Goal: Task Accomplishment & Management: Manage account settings

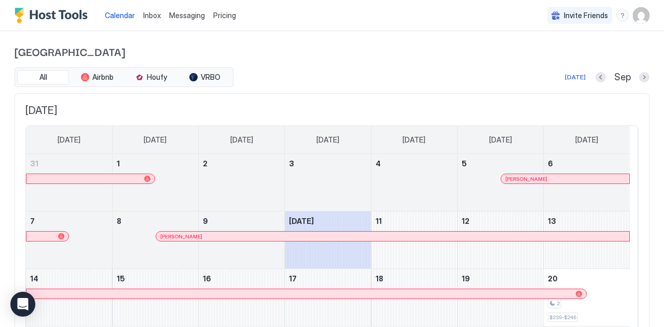
click at [152, 16] on span "Inbox" at bounding box center [152, 15] width 18 height 9
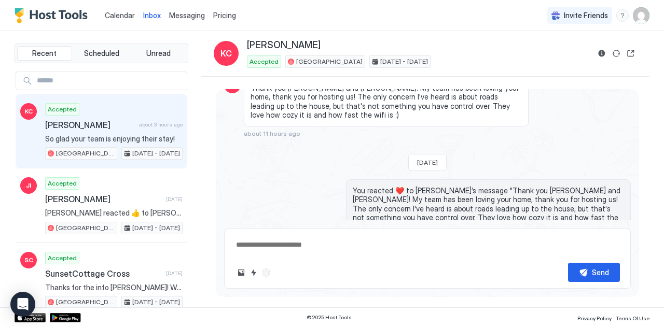
click at [564, 290] on div "Scheduled Messages" at bounding box center [584, 295] width 71 height 11
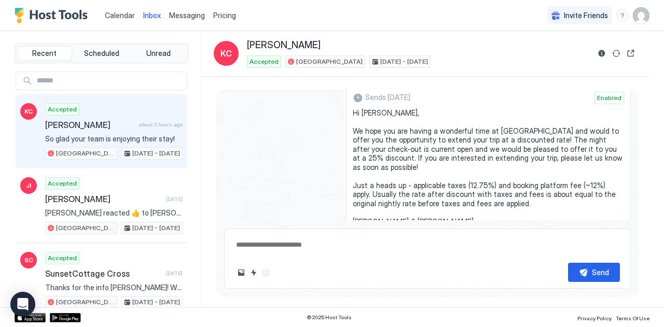
scroll to position [2906, 0]
click at [613, 263] on button "Disable message" at bounding box center [618, 268] width 10 height 10
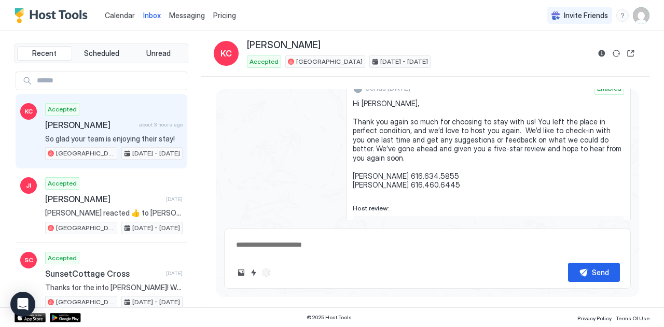
scroll to position [3599, 0]
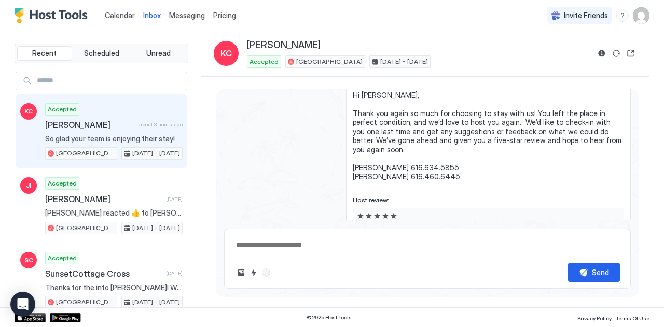
click at [613, 266] on button "Disable message & review" at bounding box center [618, 271] width 10 height 10
type textarea "*"
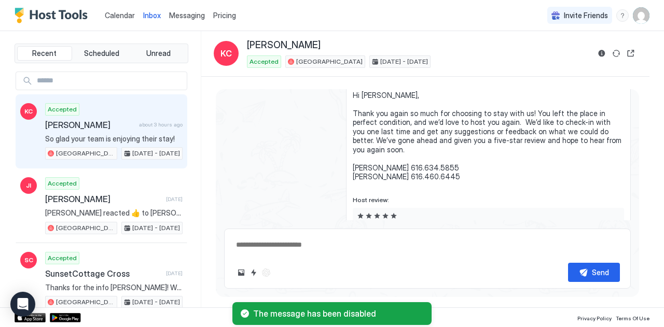
click at [198, 18] on span "Messaging" at bounding box center [187, 15] width 36 height 9
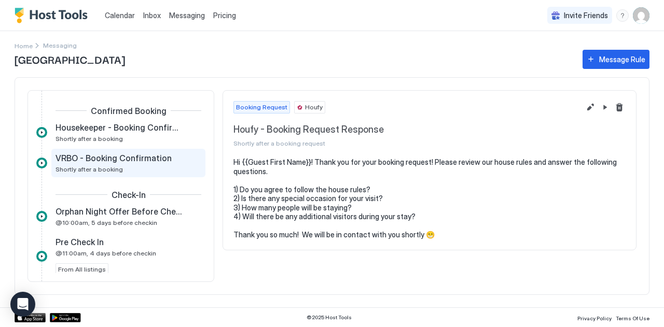
scroll to position [59, 0]
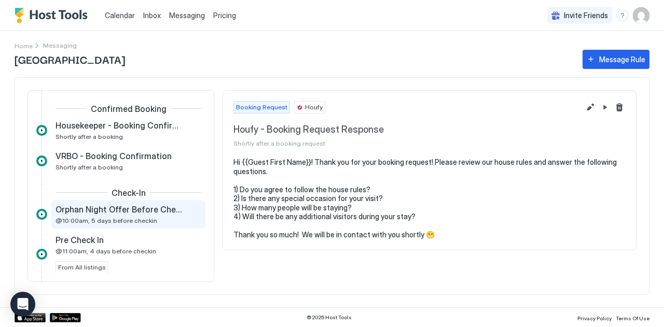
click at [117, 217] on span "@10:00am, 5 days before checkin" at bounding box center [107, 221] width 102 height 8
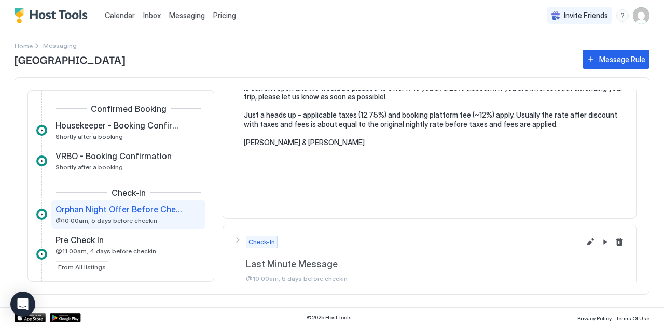
scroll to position [113, 0]
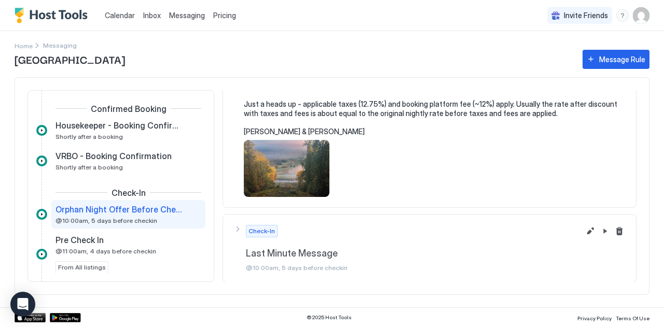
click at [239, 233] on div "Check-In Last Minute Message @10:00am, 5 days before checkin" at bounding box center [407, 248] width 347 height 47
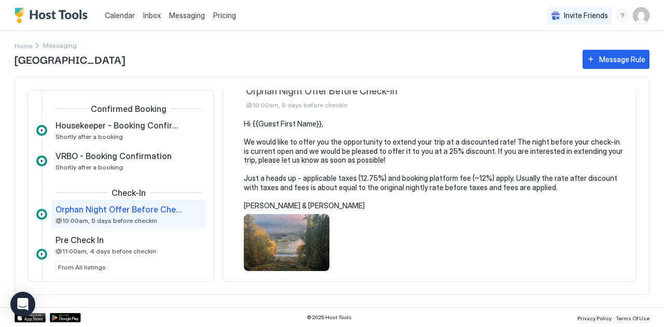
scroll to position [0, 0]
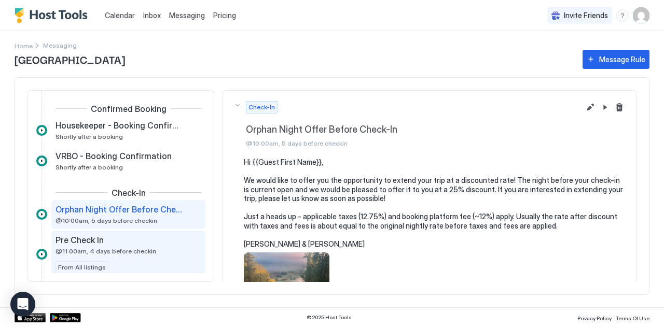
click at [130, 242] on div "Pre Check In" at bounding box center [121, 240] width 131 height 10
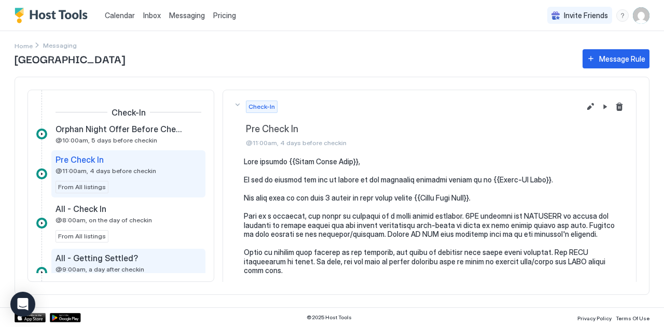
scroll to position [162, 0]
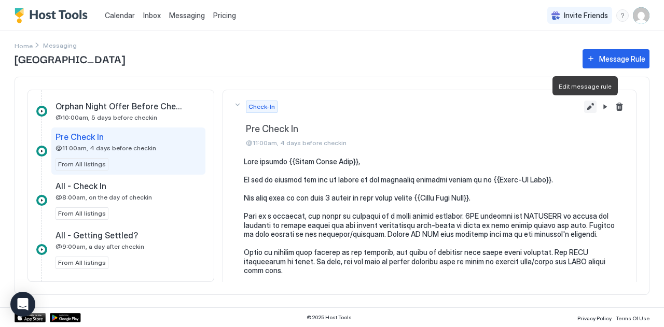
click at [585, 102] on button "Edit message rule" at bounding box center [590, 107] width 12 height 12
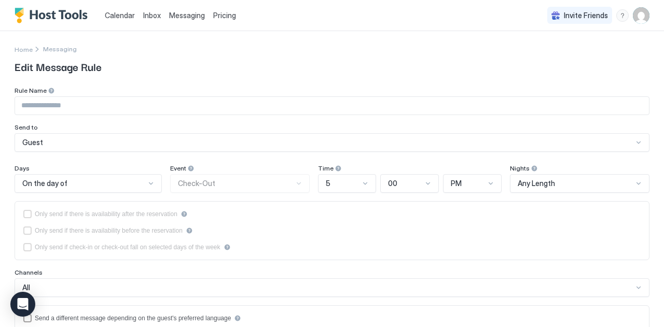
type input "**********"
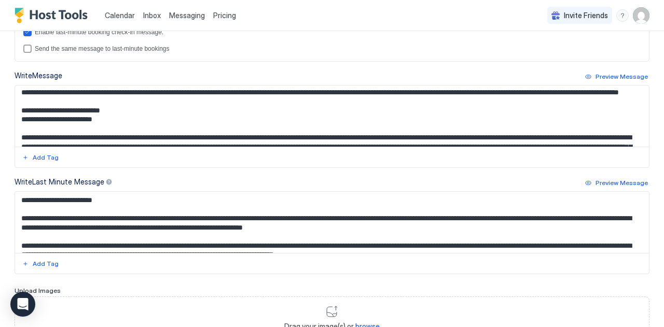
scroll to position [85, 0]
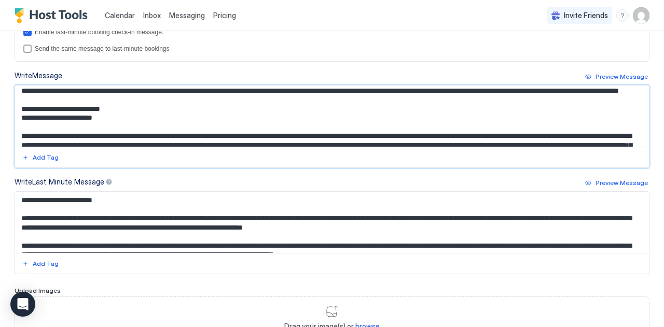
drag, startPoint x: 133, startPoint y: 126, endPoint x: 10, endPoint y: 93, distance: 126.8
click at [10, 93] on div "**********" at bounding box center [332, 49] width 664 height 686
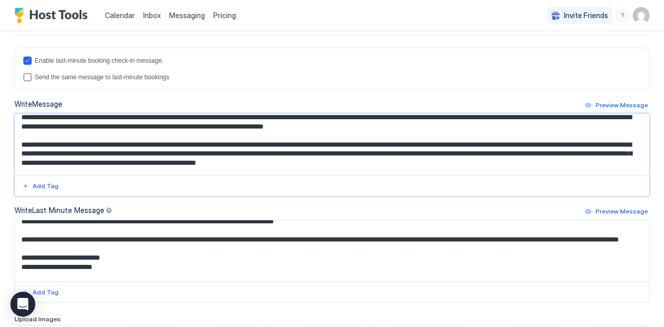
scroll to position [65, 0]
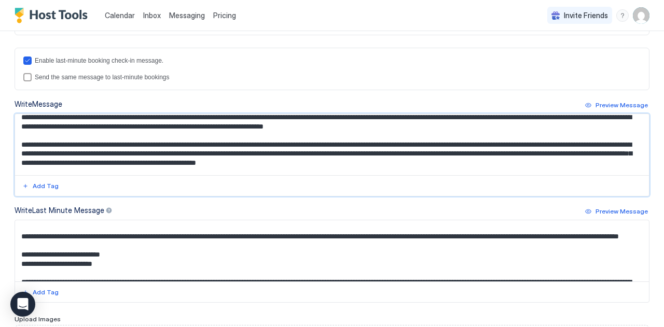
type textarea "**********"
drag, startPoint x: 126, startPoint y: 273, endPoint x: 16, endPoint y: 240, distance: 115.4
click at [16, 240] on textarea "Input Field" at bounding box center [328, 251] width 626 height 61
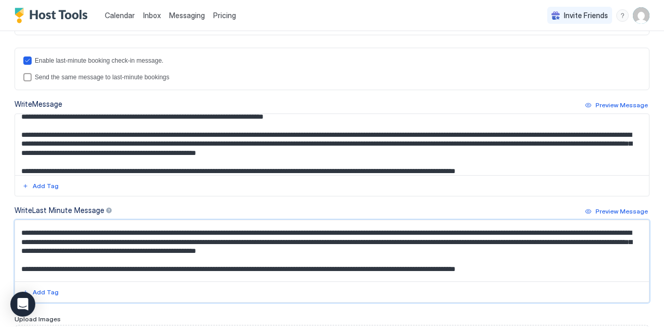
scroll to position [70, 0]
type textarea "**********"
drag, startPoint x: 526, startPoint y: 153, endPoint x: 290, endPoint y: 145, distance: 236.3
click at [290, 145] on textarea "Input Field" at bounding box center [328, 144] width 626 height 61
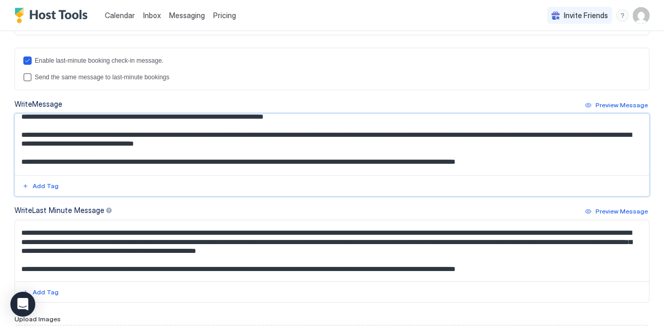
type textarea "**********"
drag, startPoint x: 538, startPoint y: 251, endPoint x: 291, endPoint y: 240, distance: 247.3
click at [291, 240] on textarea "Input Field" at bounding box center [328, 251] width 626 height 61
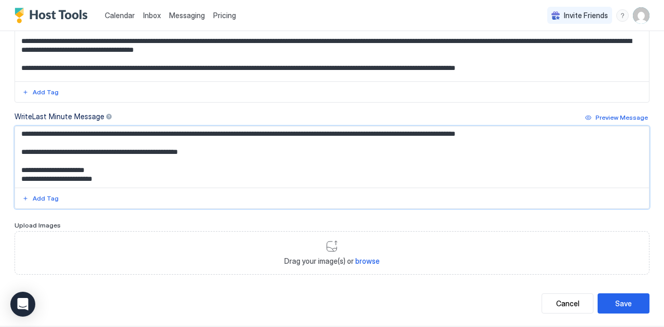
scroll to position [407, 0]
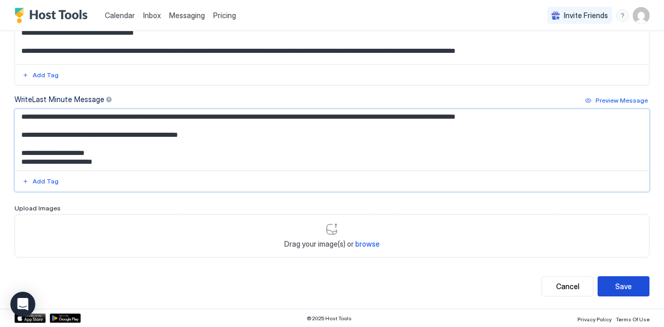
type textarea "**********"
click at [617, 286] on div "Save" at bounding box center [624, 286] width 17 height 11
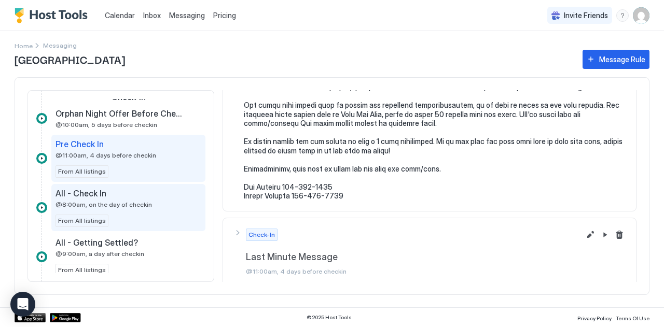
scroll to position [155, 0]
click at [133, 199] on div "All - Check In @8:00am, on the day of checkin" at bounding box center [121, 199] width 131 height 20
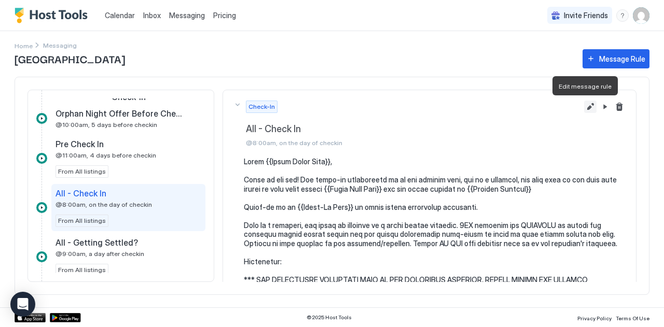
click at [584, 107] on button "Edit message rule" at bounding box center [590, 107] width 12 height 12
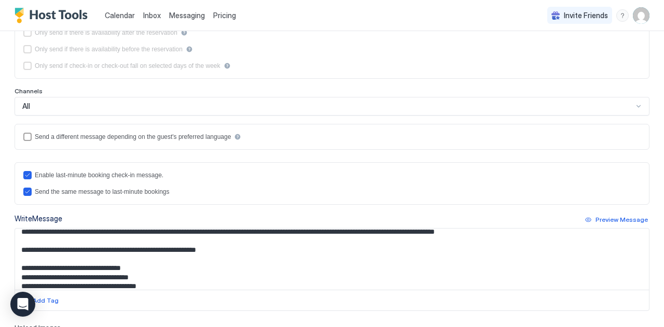
scroll to position [242, 0]
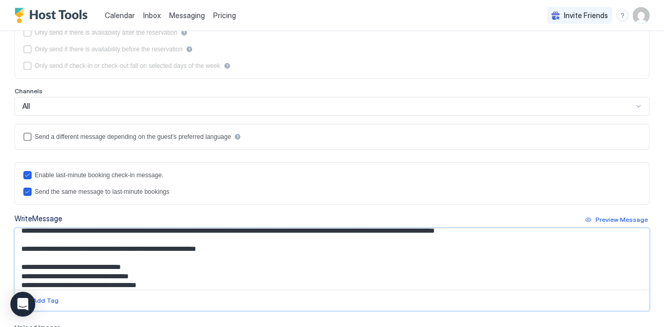
click at [520, 249] on textarea "Input Field" at bounding box center [328, 259] width 626 height 61
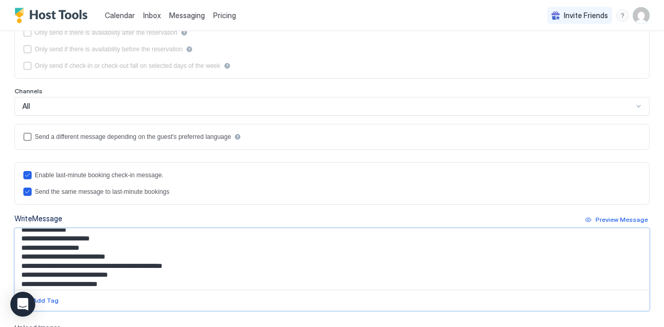
scroll to position [309, 0]
click at [63, 257] on textarea "Input Field" at bounding box center [328, 259] width 626 height 61
drag, startPoint x: 97, startPoint y: 263, endPoint x: 16, endPoint y: 264, distance: 81.0
click at [16, 264] on textarea "Input Field" at bounding box center [328, 259] width 626 height 61
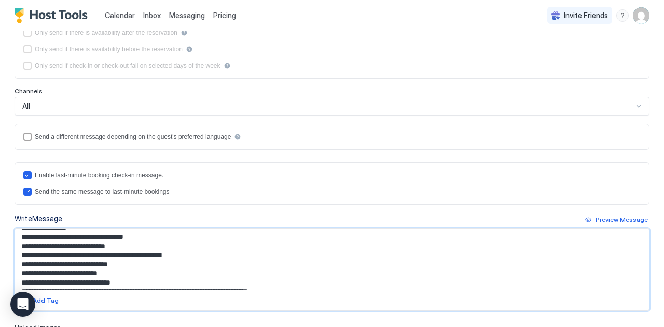
click at [67, 276] on textarea "Input Field" at bounding box center [328, 259] width 626 height 61
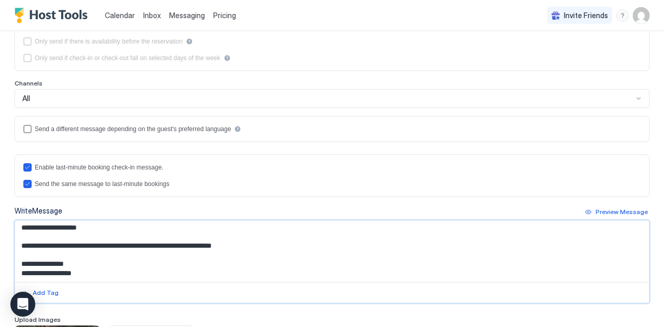
scroll to position [404, 0]
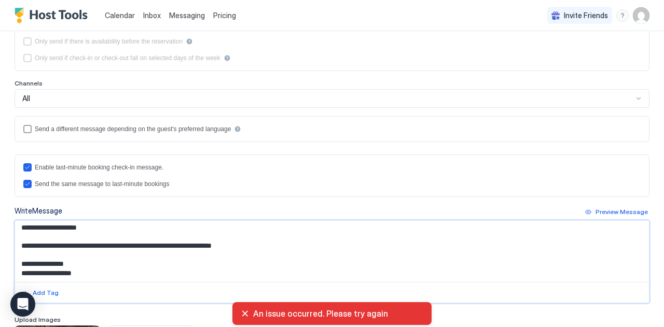
click at [151, 262] on textarea "Input Field" at bounding box center [328, 251] width 626 height 61
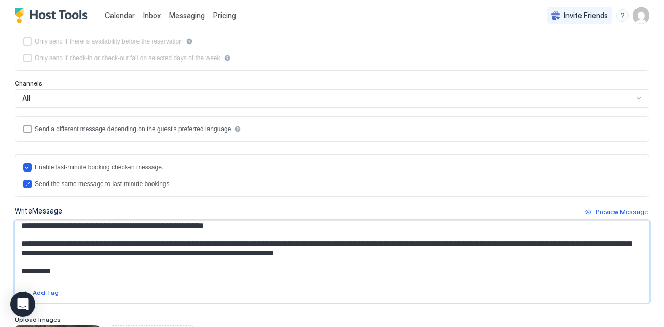
scroll to position [10, 0]
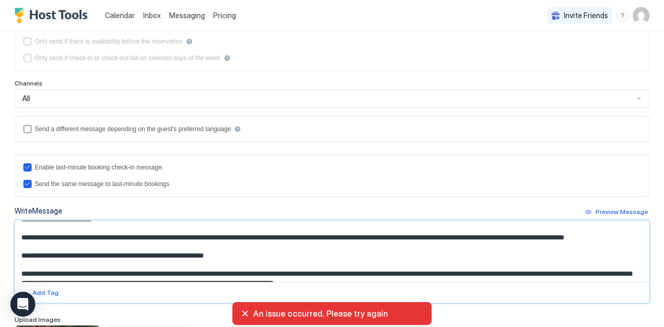
click at [108, 247] on textarea "Input Field" at bounding box center [328, 251] width 626 height 61
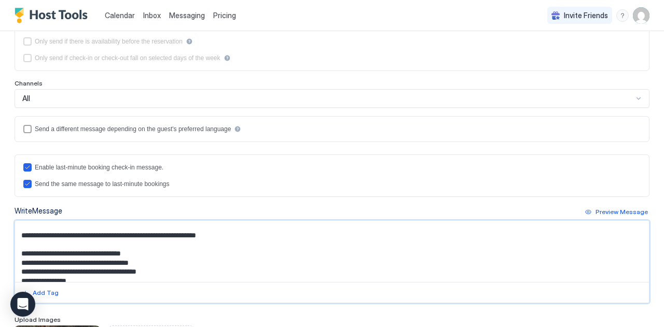
scroll to position [249, 0]
click at [523, 233] on textarea "Input Field" at bounding box center [328, 251] width 626 height 61
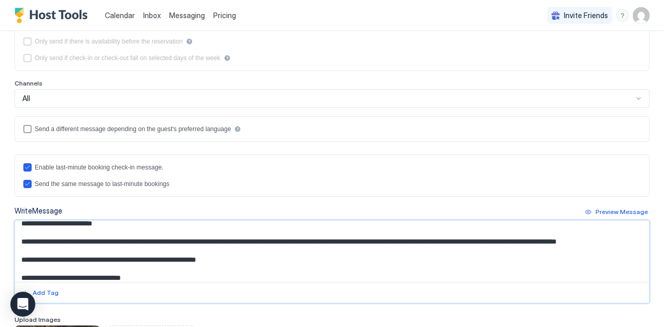
scroll to position [227, 0]
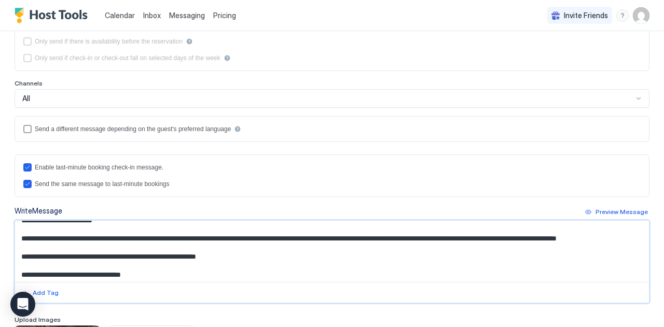
drag, startPoint x: 541, startPoint y: 257, endPoint x: 513, endPoint y: 257, distance: 28.5
click at [513, 257] on textarea "Input Field" at bounding box center [328, 251] width 626 height 61
click at [538, 264] on textarea "Input Field" at bounding box center [328, 251] width 626 height 61
drag, startPoint x: 400, startPoint y: 267, endPoint x: 513, endPoint y: 257, distance: 114.1
click at [513, 257] on textarea "Input Field" at bounding box center [328, 251] width 626 height 61
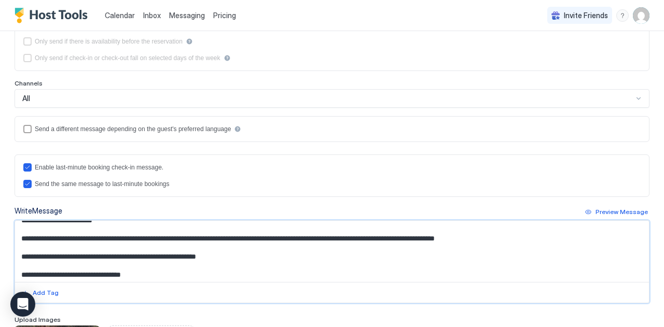
click at [307, 238] on textarea "Input Field" at bounding box center [328, 251] width 626 height 61
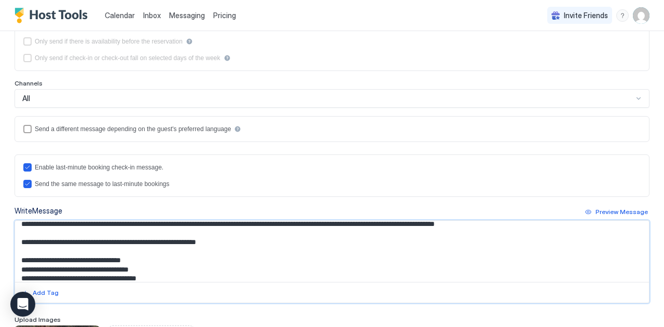
scroll to position [244, 0]
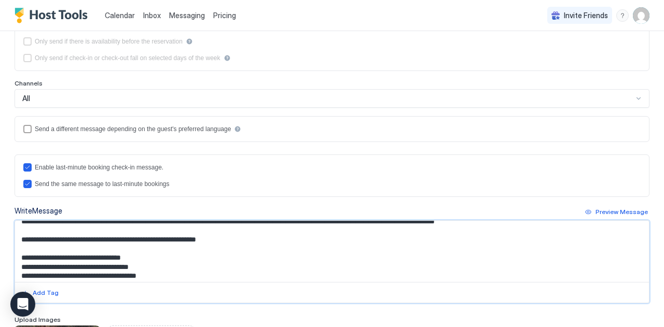
click at [517, 243] on textarea "Input Field" at bounding box center [328, 251] width 626 height 61
click at [550, 243] on textarea "Input Field" at bounding box center [328, 251] width 626 height 61
click at [153, 252] on textarea "Input Field" at bounding box center [328, 251] width 626 height 61
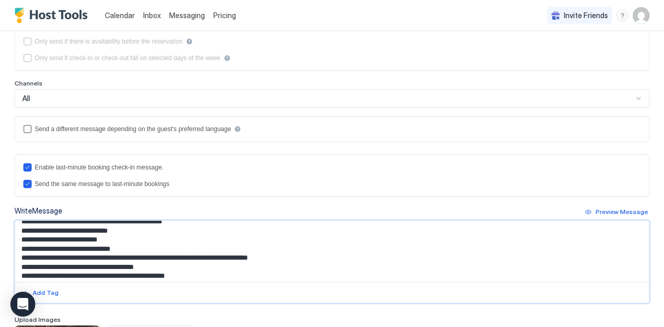
scroll to position [336, 0]
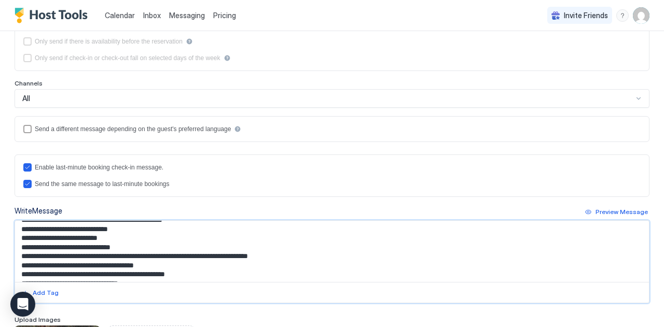
click at [188, 254] on textarea "Input Field" at bounding box center [328, 251] width 626 height 61
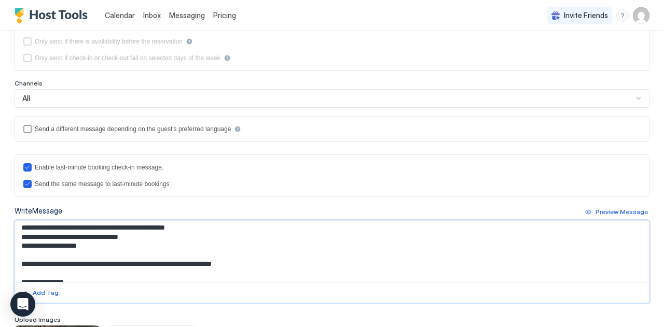
scroll to position [384, 0]
drag, startPoint x: 190, startPoint y: 257, endPoint x: 17, endPoint y: 246, distance: 174.2
click at [17, 246] on textarea "Input Field" at bounding box center [328, 251] width 626 height 61
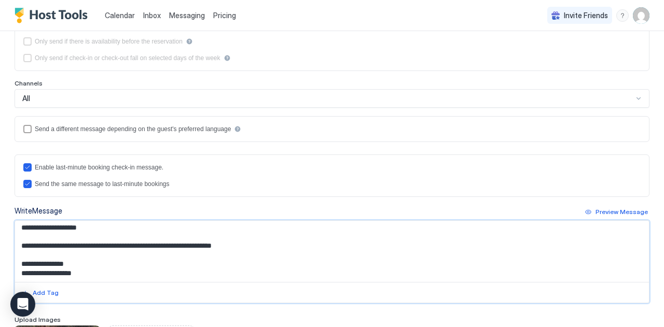
click at [98, 262] on textarea "Input Field" at bounding box center [328, 251] width 626 height 61
click at [91, 256] on textarea "Input Field" at bounding box center [328, 251] width 626 height 61
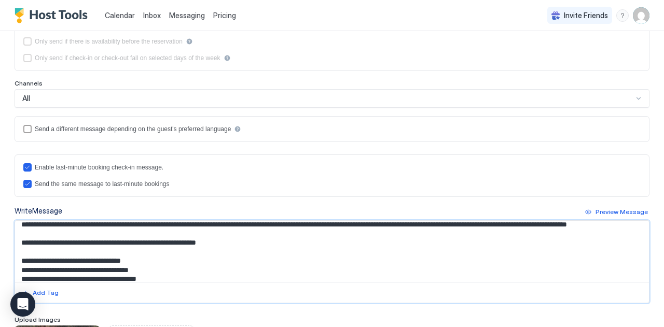
scroll to position [240, 0]
click at [111, 252] on textarea "Input Field" at bounding box center [328, 251] width 626 height 61
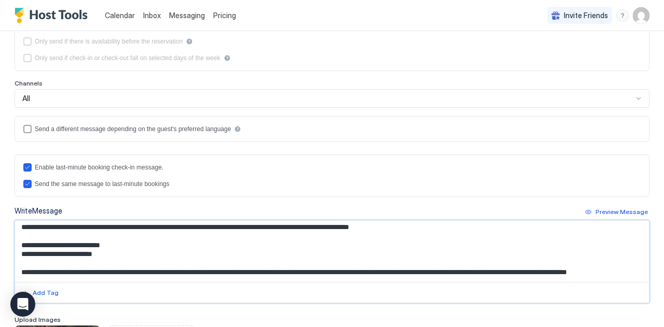
scroll to position [194, 0]
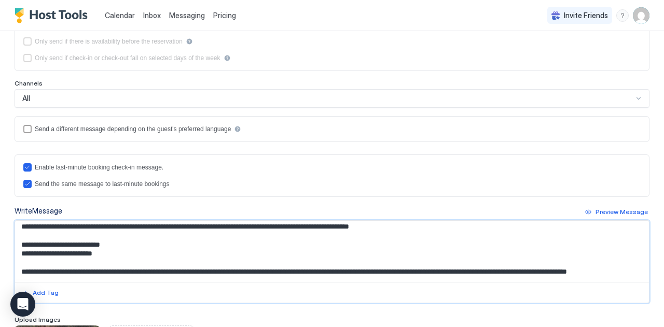
click at [329, 247] on textarea "Input Field" at bounding box center [328, 251] width 626 height 61
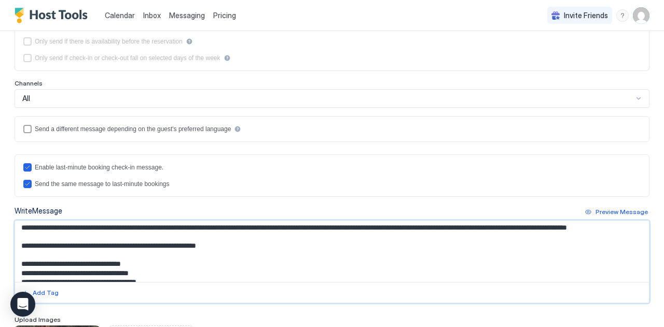
scroll to position [238, 0]
click at [121, 255] on textarea "Input Field" at bounding box center [328, 251] width 626 height 61
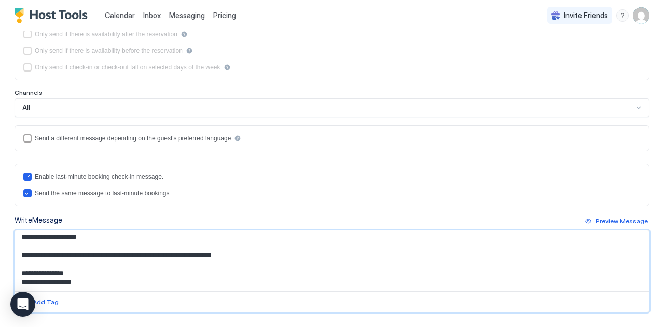
scroll to position [315, 0]
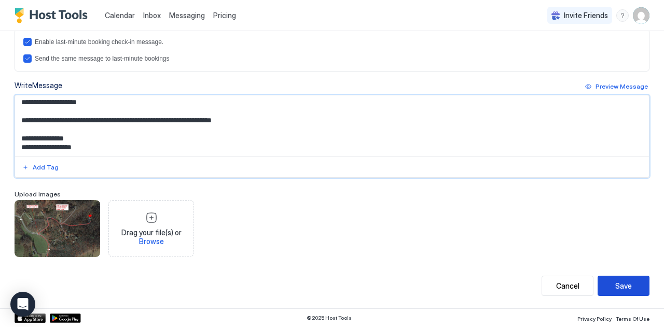
type textarea "**********"
click at [616, 290] on div "Save" at bounding box center [624, 286] width 17 height 11
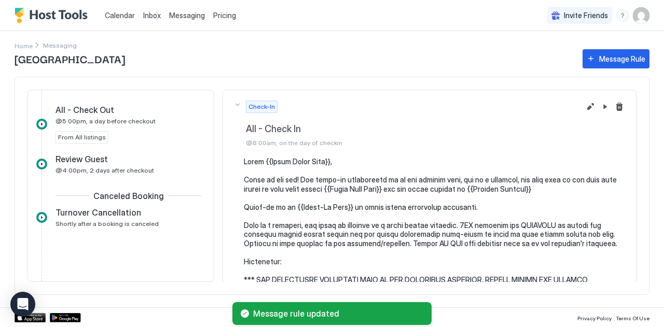
scroll to position [433, 0]
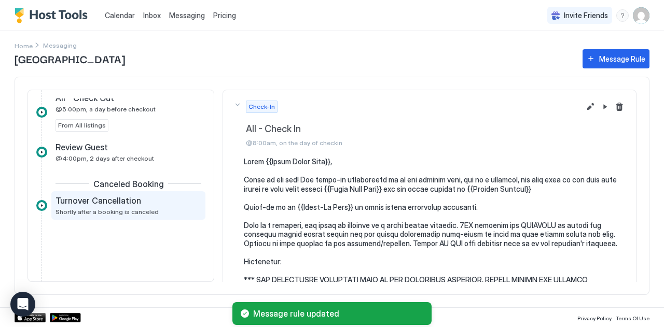
click at [148, 211] on span "Shortly after a booking is canceled" at bounding box center [107, 212] width 103 height 8
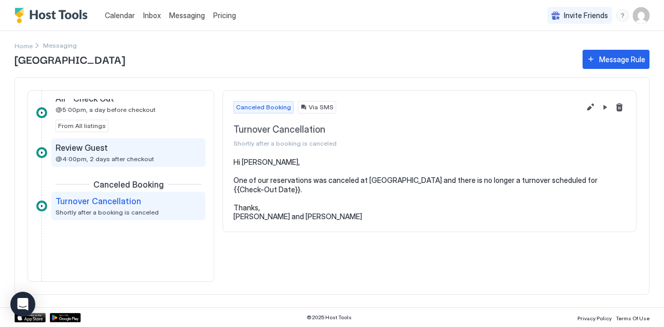
click at [129, 139] on div "Review Guest @4:00pm, 2 days after checkout" at bounding box center [128, 153] width 154 height 29
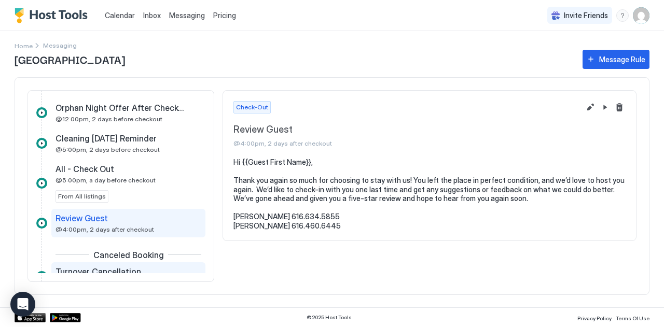
scroll to position [361, 0]
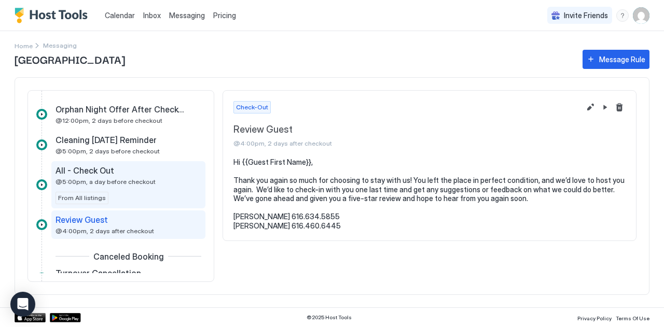
click at [143, 183] on span "@5:00pm, a day before checkout" at bounding box center [106, 182] width 100 height 8
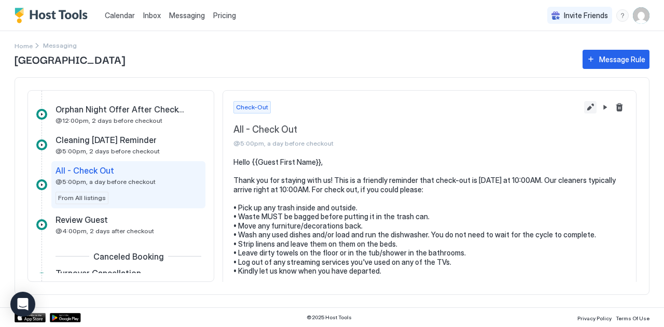
click at [585, 107] on button "Edit message rule" at bounding box center [590, 107] width 12 height 12
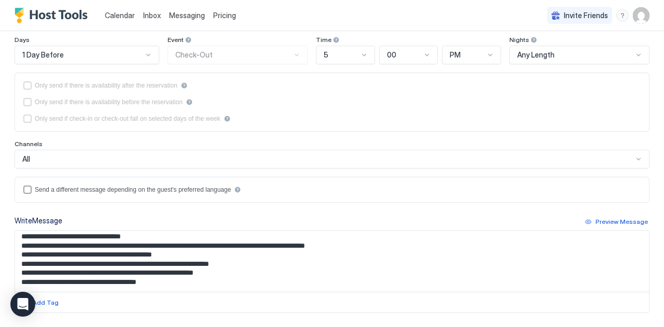
scroll to position [54, 0]
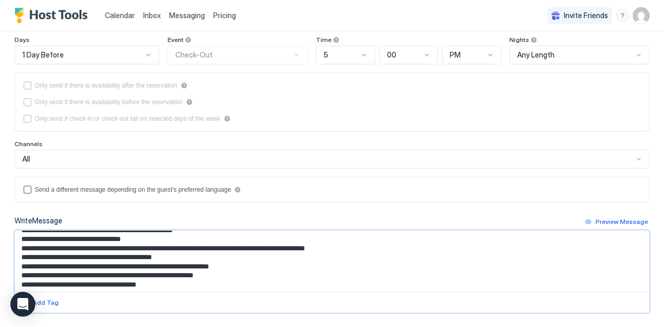
click at [185, 255] on textarea "**********" at bounding box center [328, 261] width 626 height 61
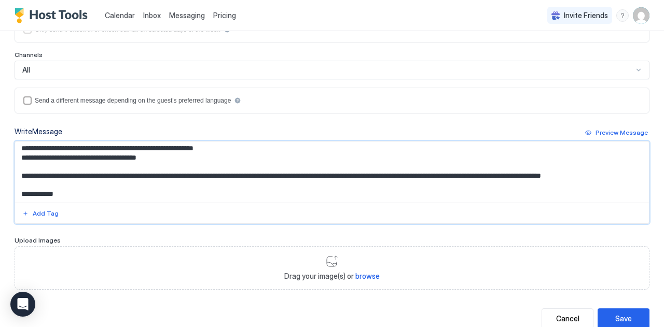
scroll to position [250, 0]
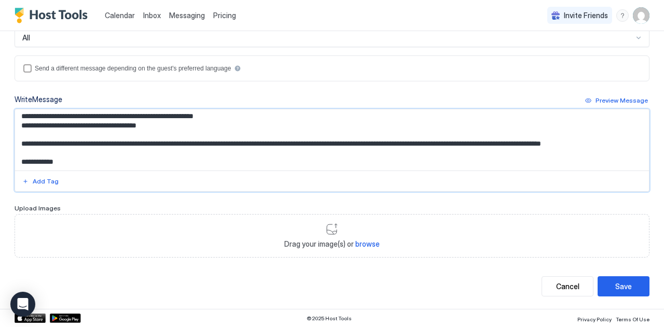
type textarea "**********"
click at [618, 289] on div "Save" at bounding box center [624, 286] width 17 height 11
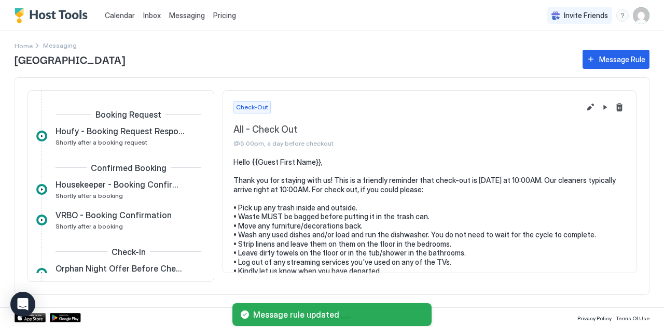
scroll to position [359, 0]
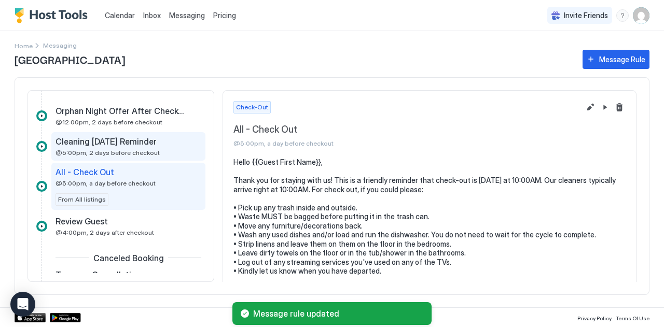
click at [126, 144] on span "Cleaning [DATE] Reminder" at bounding box center [106, 141] width 101 height 10
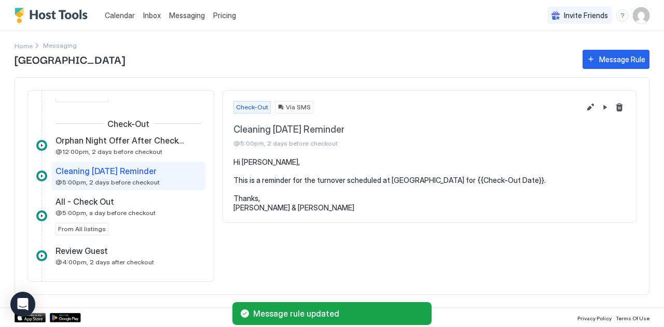
scroll to position [322, 0]
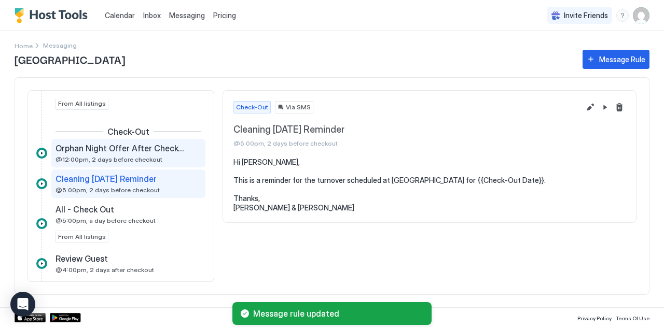
click at [101, 156] on span "@12:00pm, 2 days before checkout" at bounding box center [109, 160] width 107 height 8
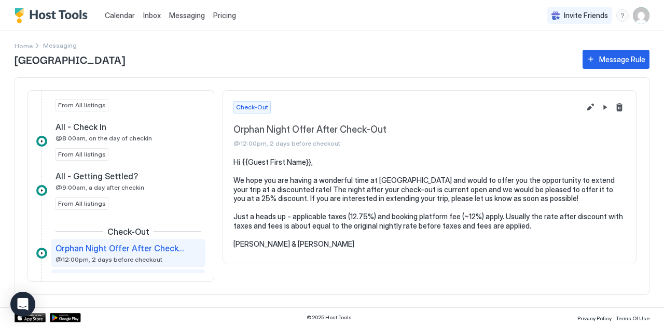
scroll to position [221, 0]
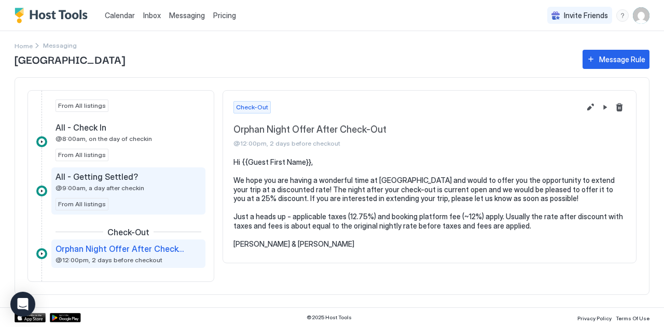
click at [156, 185] on div "All - Getting Settled? @9:00am, a day after checkin" at bounding box center [121, 182] width 131 height 20
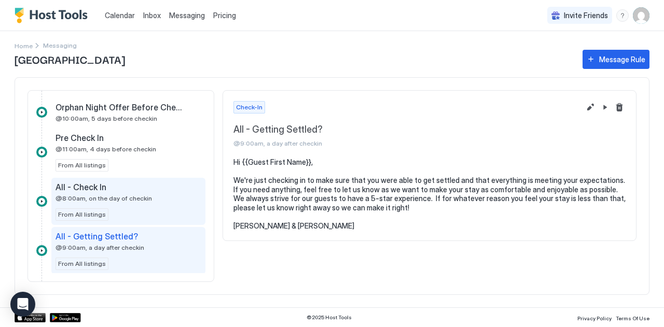
scroll to position [161, 0]
click at [144, 191] on div "All - Check In" at bounding box center [121, 188] width 131 height 10
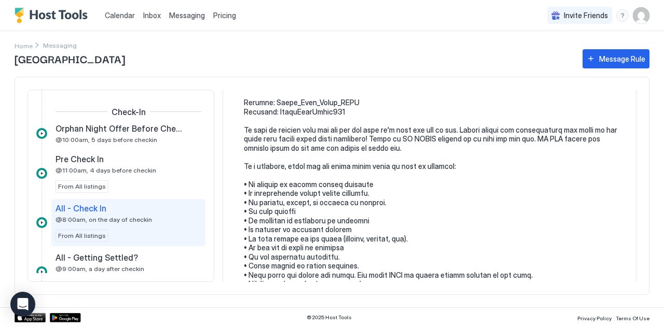
scroll to position [132, 0]
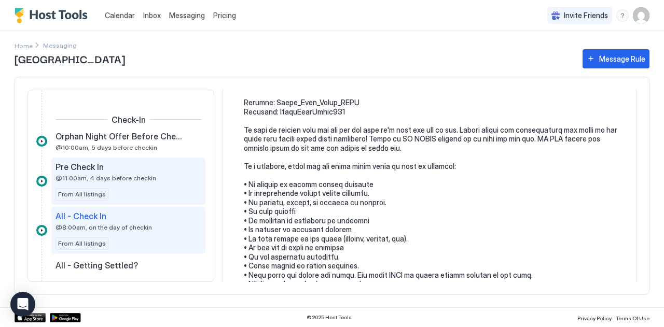
click at [146, 184] on div "Pre Check In @11:00am, 4 days before checkin From All listings" at bounding box center [129, 181] width 146 height 39
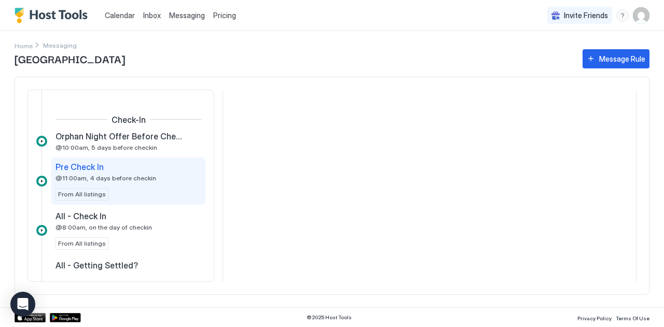
scroll to position [152, 0]
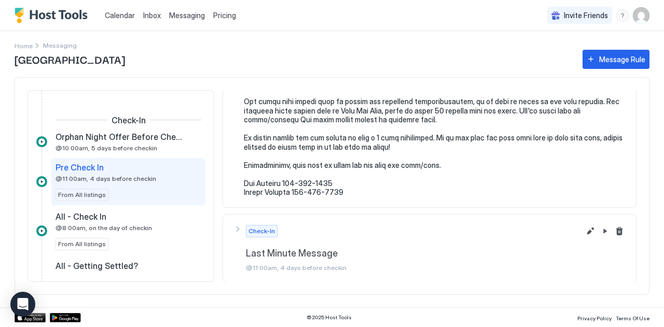
click at [237, 230] on div "Check-In Last Minute Message @11:00am, 4 days before checkin" at bounding box center [407, 248] width 347 height 47
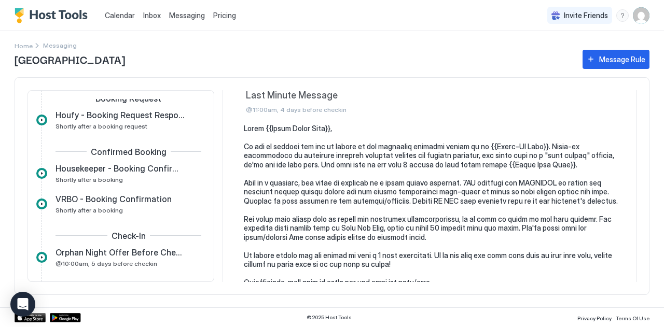
scroll to position [0, 0]
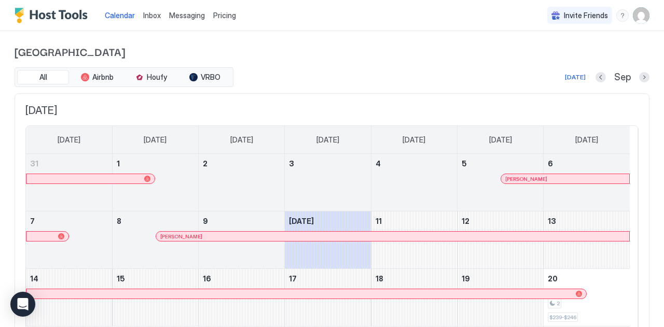
click at [173, 15] on span "Messaging" at bounding box center [187, 15] width 36 height 9
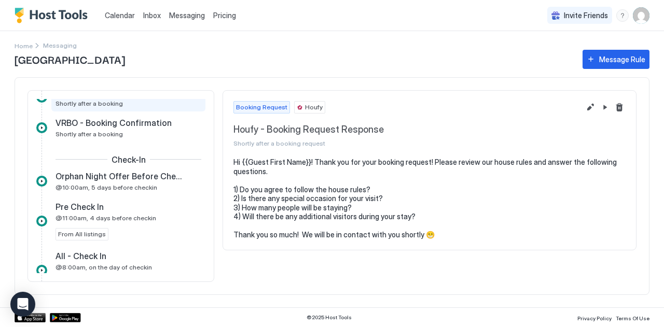
scroll to position [93, 0]
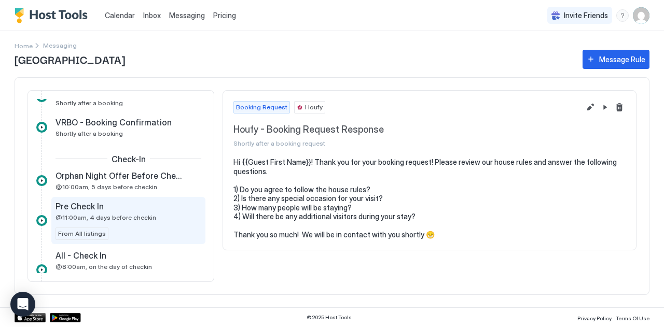
click at [132, 221] on span "@11:00am, 4 days before checkin" at bounding box center [106, 218] width 101 height 8
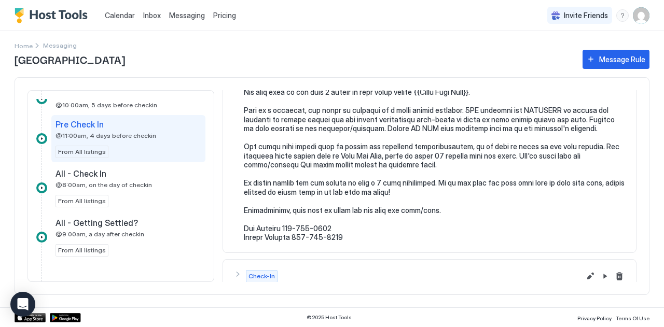
scroll to position [182, 0]
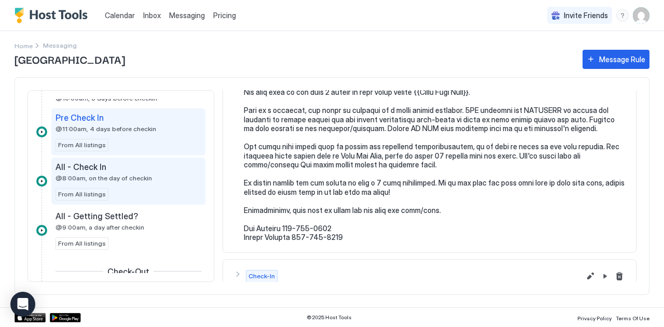
click at [125, 181] on span "@8:00am, on the day of checkin" at bounding box center [104, 178] width 97 height 8
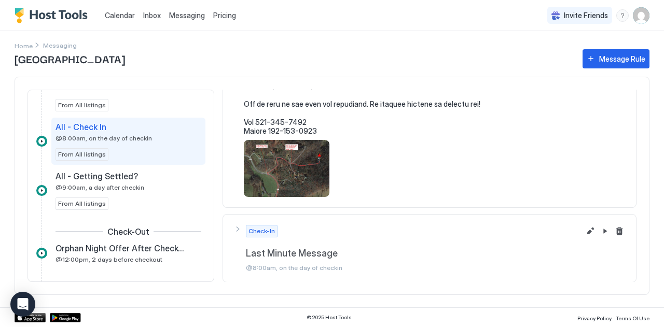
scroll to position [222, 0]
click at [237, 230] on div "Check-In Last Minute Message @8:00am, on the day of checkin" at bounding box center [407, 248] width 347 height 47
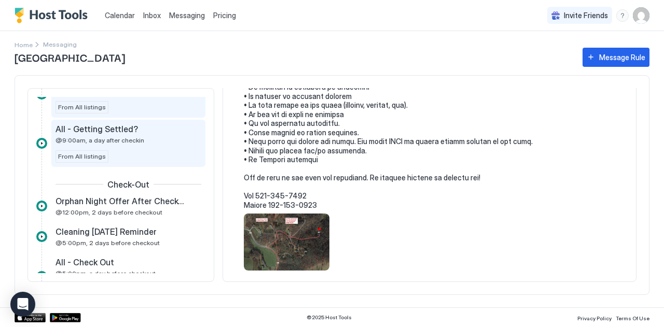
scroll to position [267, 0]
click at [141, 147] on div "All - Getting Settled? @9:00am, a day after checkin From All listings" at bounding box center [129, 143] width 146 height 39
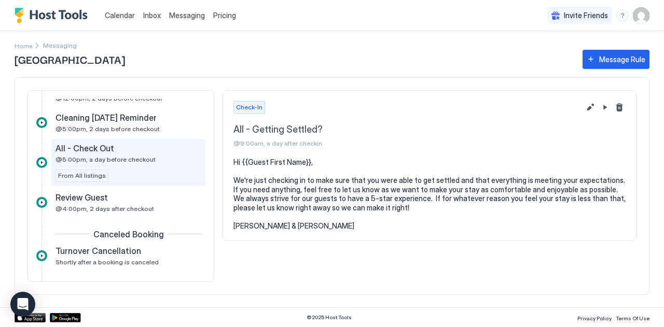
scroll to position [384, 0]
click at [141, 157] on span "@5:00pm, a day before checkout" at bounding box center [106, 159] width 100 height 8
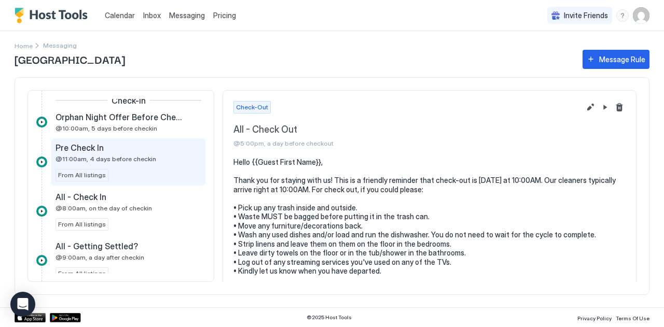
scroll to position [151, 0]
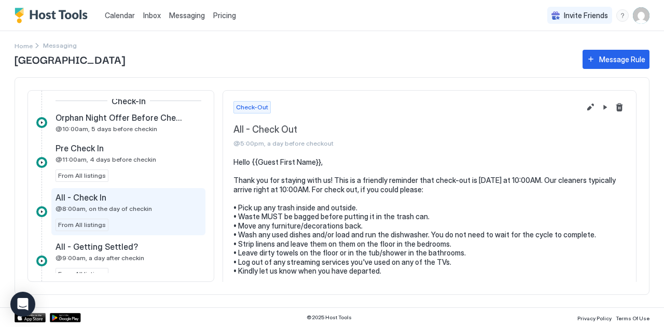
click at [121, 202] on div "All - Check In" at bounding box center [121, 198] width 131 height 10
